Goal: Communication & Community: Connect with others

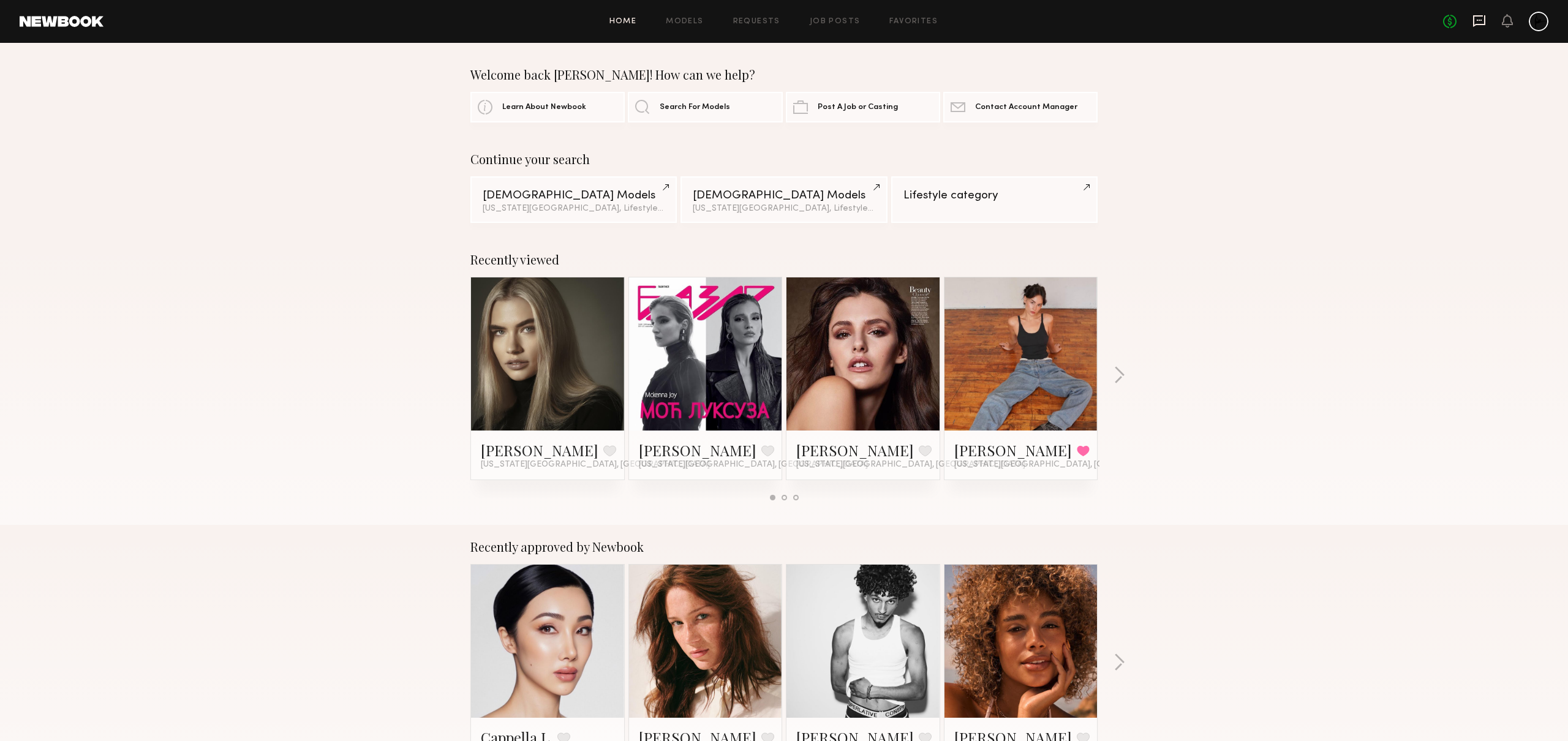
click at [1482, 21] on icon at bounding box center [1479, 21] width 14 height 14
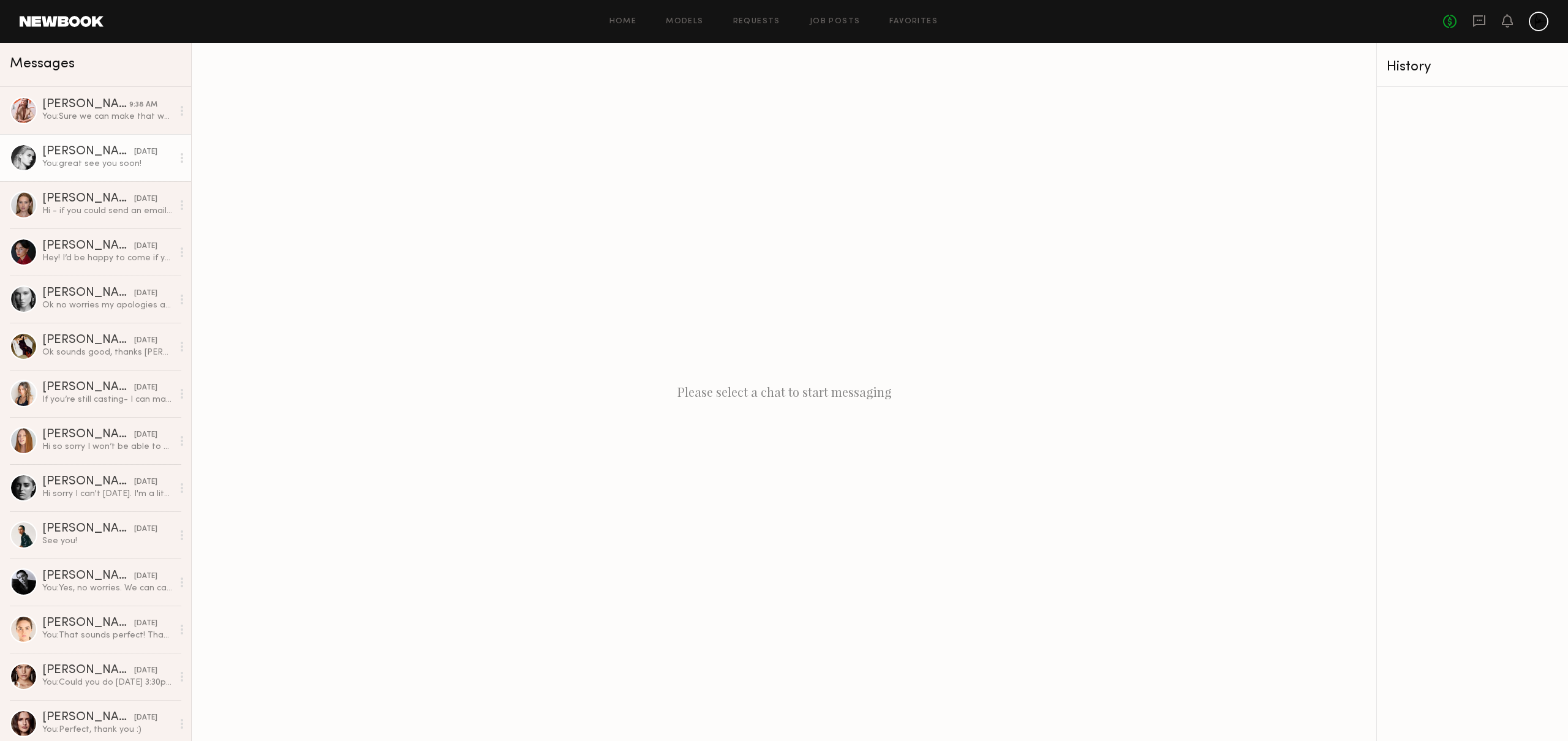
click at [53, 160] on div "You: great see you soon!" at bounding box center [107, 164] width 130 height 11
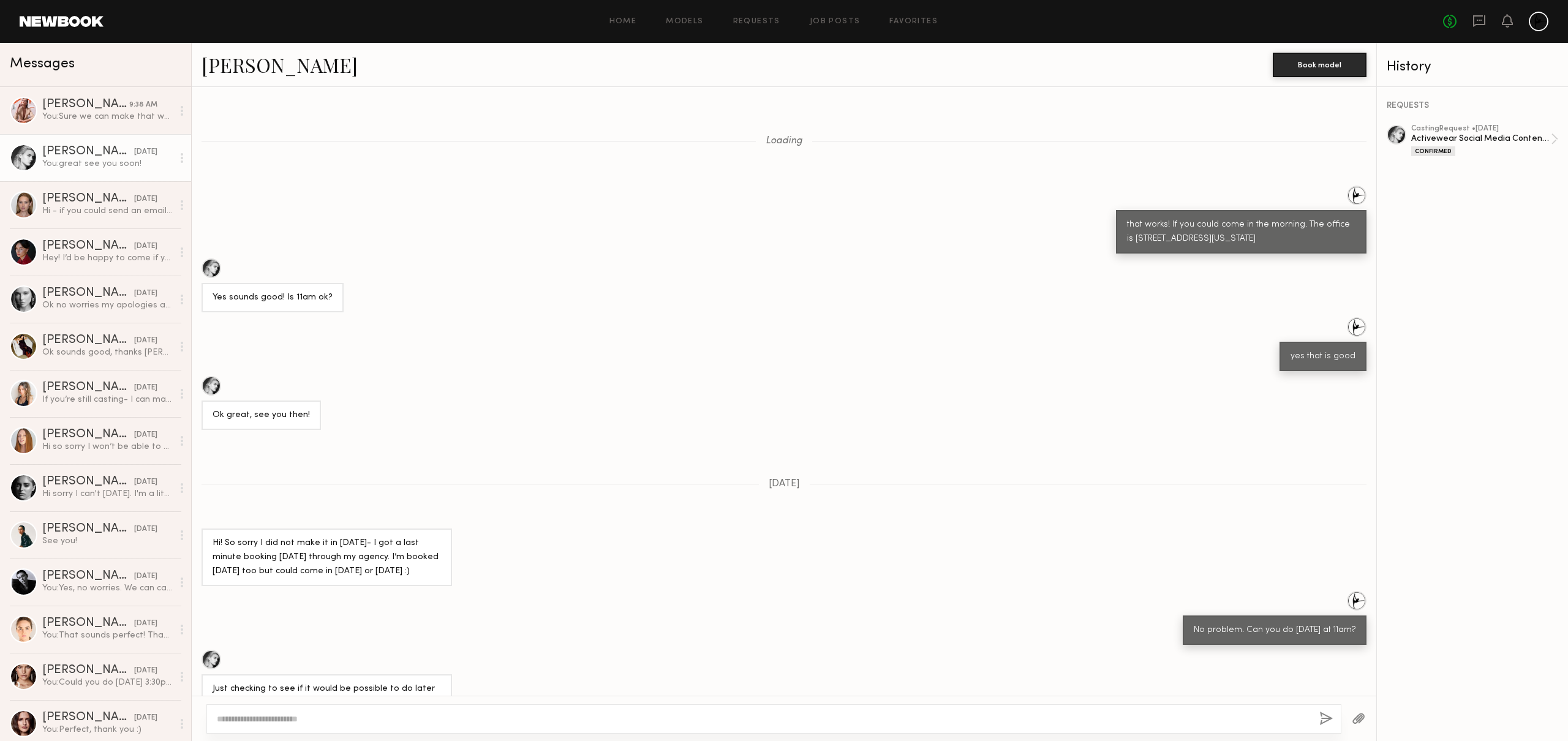
scroll to position [276, 0]
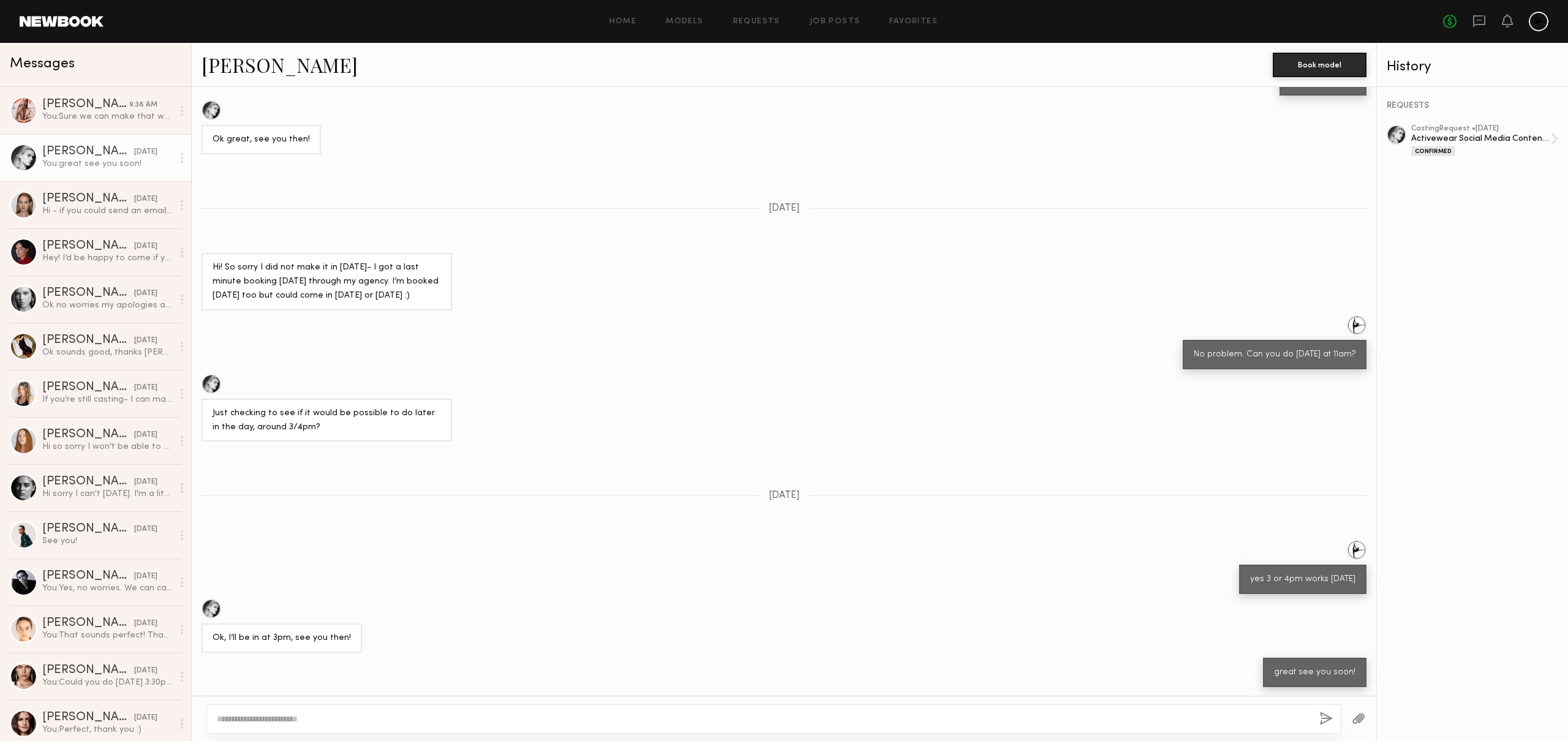
click at [252, 68] on link "[PERSON_NAME]" at bounding box center [279, 64] width 156 height 26
